Goal: Task Accomplishment & Management: Manage account settings

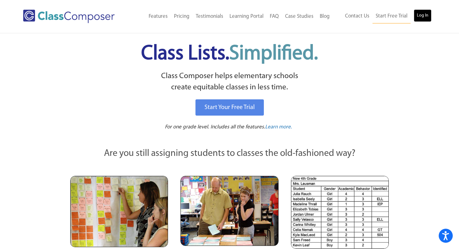
click at [417, 14] on link "Log In" at bounding box center [423, 15] width 18 height 12
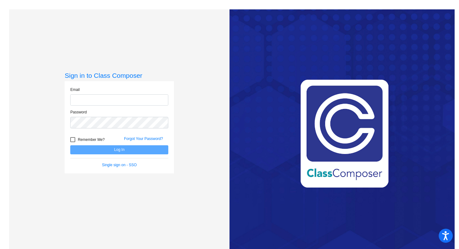
type input "[PERSON_NAME][EMAIL_ADDRESS][PERSON_NAME][DOMAIN_NAME]"
click at [142, 149] on button "Log In" at bounding box center [119, 149] width 98 height 9
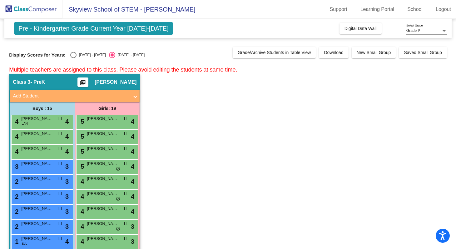
click at [443, 31] on div at bounding box center [444, 31] width 3 height 2
click at [421, 45] on span "Grade K" at bounding box center [426, 42] width 41 height 11
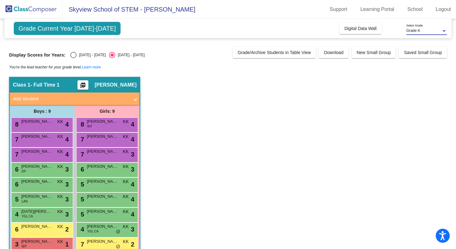
click at [444, 30] on div at bounding box center [444, 31] width 6 height 4
click at [427, 19] on span "Grade P" at bounding box center [426, 19] width 41 height 11
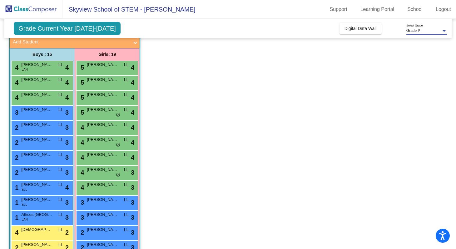
scroll to position [55, 0]
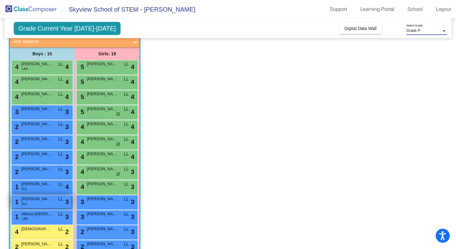
click at [42, 197] on span "Ander Hernandez Torrez" at bounding box center [36, 199] width 31 height 6
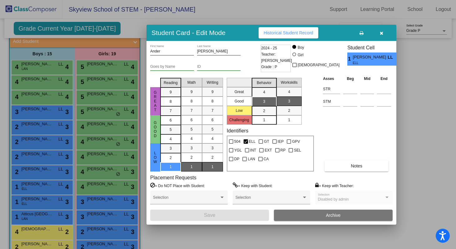
click at [42, 186] on div at bounding box center [228, 124] width 456 height 249
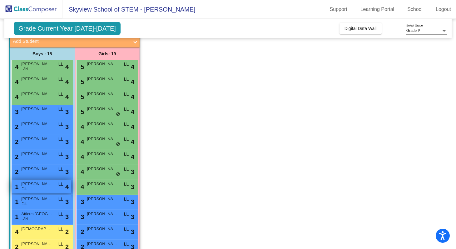
click at [42, 184] on span "Roberto Leiba" at bounding box center [36, 184] width 31 height 6
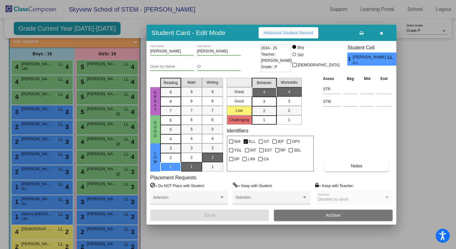
scroll to position [0, 0]
click at [40, 229] on div at bounding box center [228, 124] width 456 height 249
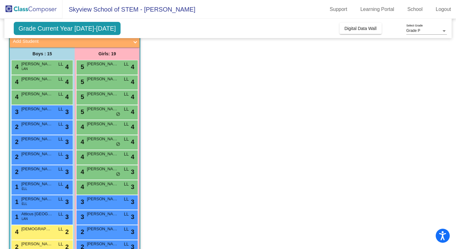
click at [40, 229] on span "Ezekiel Patterson" at bounding box center [36, 229] width 31 height 6
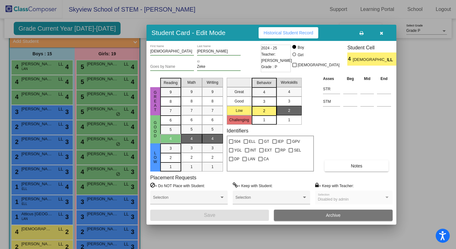
click at [382, 34] on icon "button" at bounding box center [381, 33] width 3 height 4
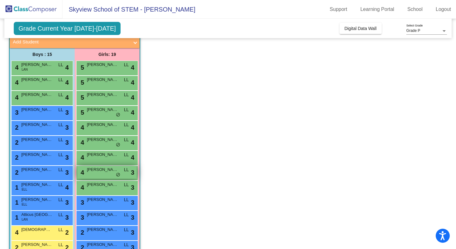
scroll to position [44, 0]
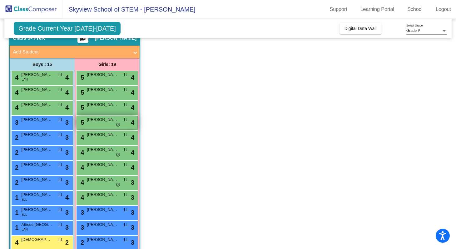
click at [97, 119] on span "Scarlett Sporleder" at bounding box center [102, 120] width 31 height 6
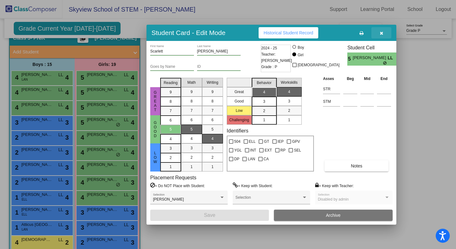
click at [381, 33] on icon "button" at bounding box center [381, 33] width 3 height 4
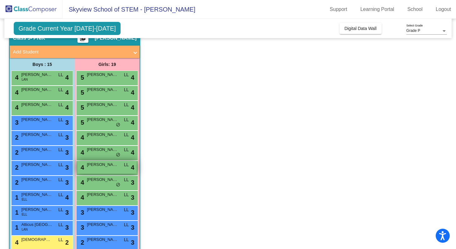
click at [107, 165] on span "Avaya Mitchell" at bounding box center [102, 164] width 31 height 6
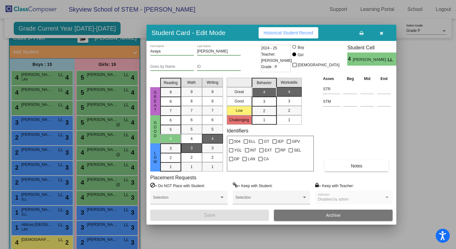
click at [380, 34] on icon "button" at bounding box center [381, 33] width 3 height 4
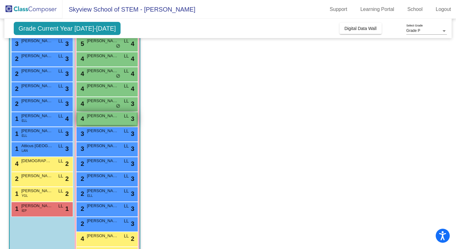
scroll to position [123, 0]
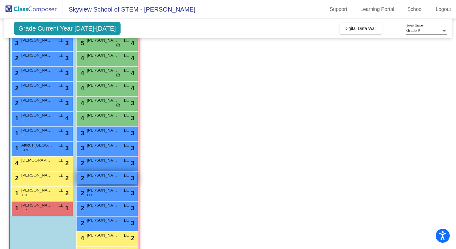
click at [103, 176] on span "Harper Hix" at bounding box center [102, 175] width 31 height 6
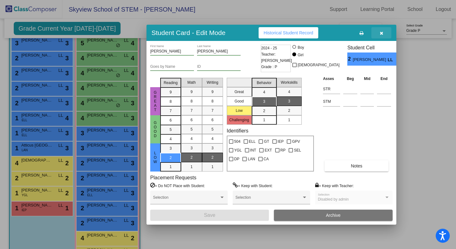
click at [383, 32] on icon "button" at bounding box center [381, 33] width 3 height 4
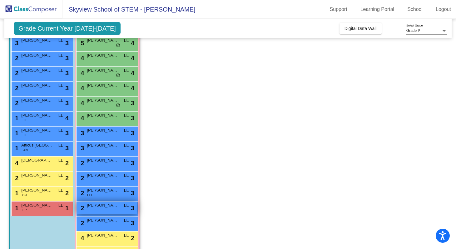
click at [107, 206] on span "Kayleeanna Ketz" at bounding box center [102, 205] width 31 height 6
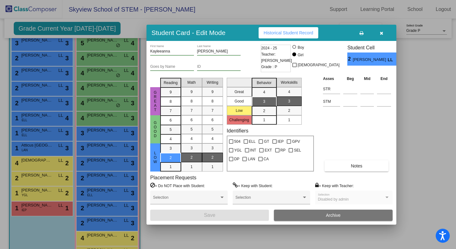
click at [380, 33] on icon "button" at bounding box center [381, 33] width 3 height 4
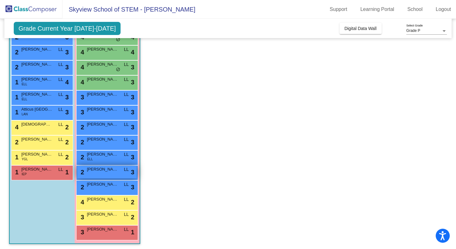
scroll to position [161, 0]
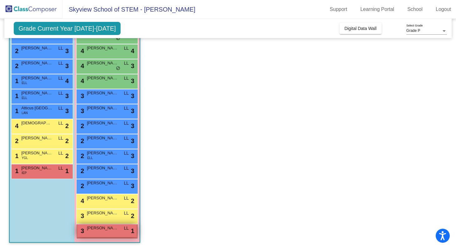
click at [105, 228] on span "Savannah Krammer" at bounding box center [102, 228] width 31 height 6
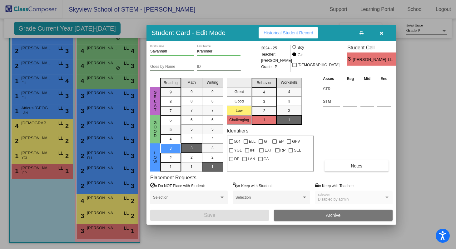
click at [381, 33] on icon "button" at bounding box center [381, 33] width 3 height 4
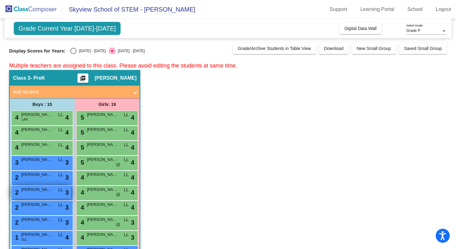
scroll to position [0, 0]
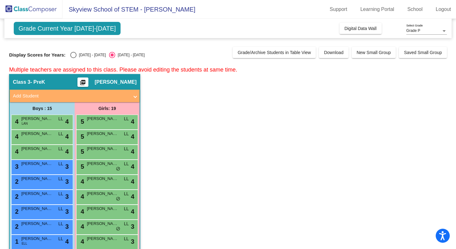
click at [418, 30] on span "Grade P" at bounding box center [413, 30] width 14 height 4
click at [418, 30] on span "Grade P" at bounding box center [426, 30] width 41 height 11
click at [418, 30] on span "Grade P" at bounding box center [413, 30] width 14 height 4
click at [416, 44] on span "Grade K" at bounding box center [426, 42] width 41 height 11
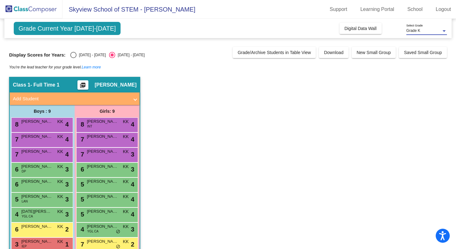
click at [417, 31] on span "Grade K" at bounding box center [413, 30] width 14 height 4
click at [415, 22] on span "Grade P" at bounding box center [426, 19] width 41 height 11
